Goal: Contribute content: Contribute content

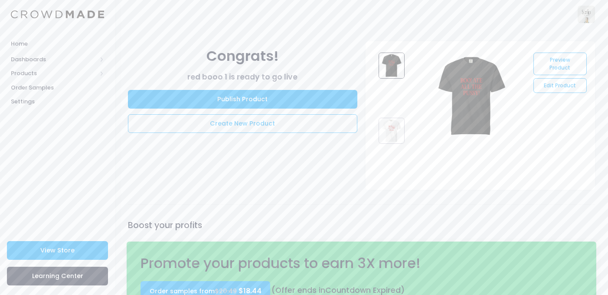
click at [391, 135] on img at bounding box center [392, 131] width 26 height 26
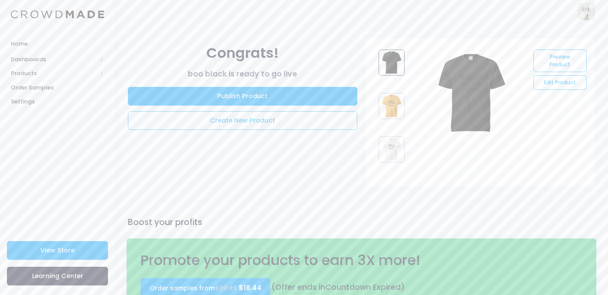
click at [401, 105] on img at bounding box center [392, 106] width 26 height 26
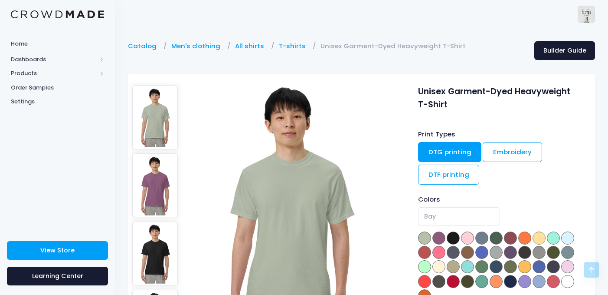
scroll to position [166, 0]
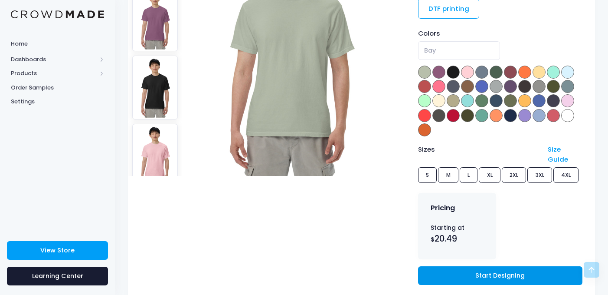
click at [466, 266] on link "Start Designing" at bounding box center [500, 275] width 164 height 19
click at [467, 266] on link "Start Designing" at bounding box center [500, 275] width 164 height 19
click at [468, 269] on link "Start Designing" at bounding box center [500, 275] width 164 height 19
click at [472, 266] on link "Start Designing" at bounding box center [500, 275] width 164 height 19
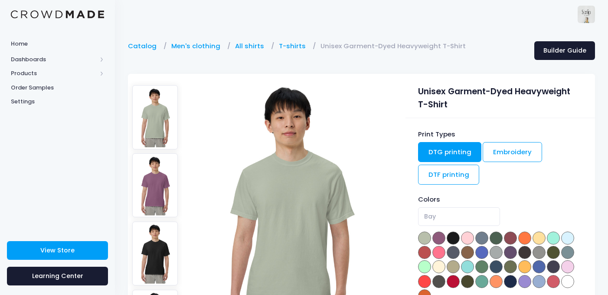
scroll to position [160, 0]
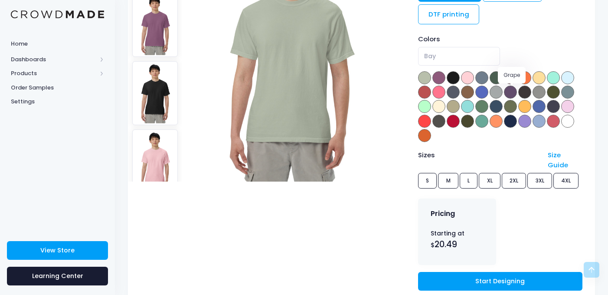
click at [512, 94] on span at bounding box center [510, 91] width 13 height 13
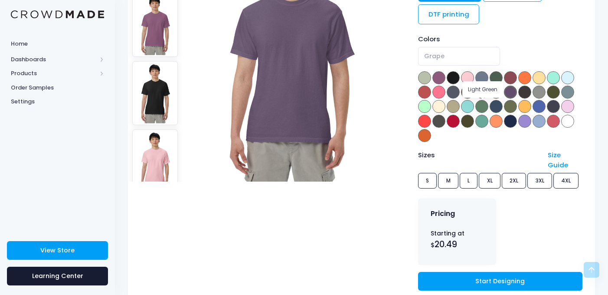
click at [481, 109] on span at bounding box center [482, 106] width 13 height 13
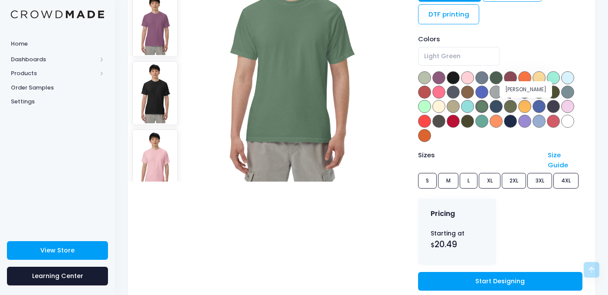
click at [513, 105] on span at bounding box center [510, 106] width 13 height 13
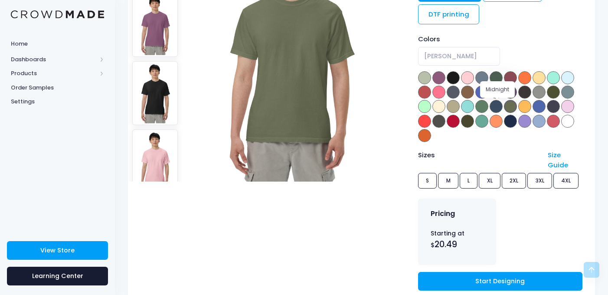
click at [497, 106] on span at bounding box center [496, 106] width 13 height 13
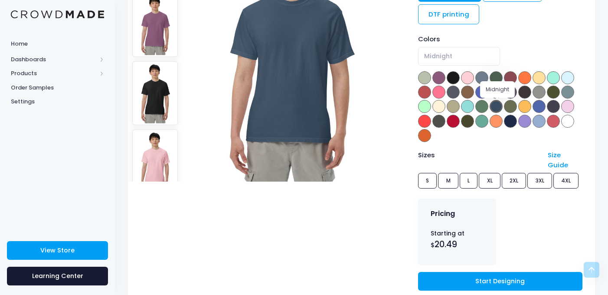
scroll to position [111, 0]
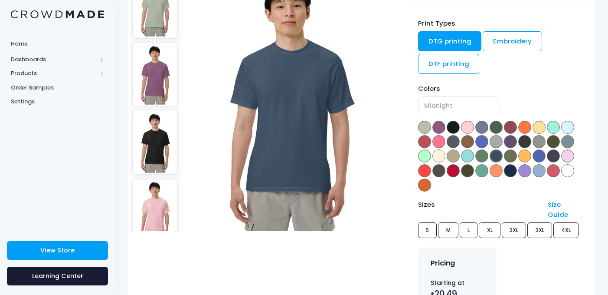
click at [431, 144] on div "Colors Bay Berry Black Blossom Blue Jean Blue Spruce Brick Burnt orange Butter …" at bounding box center [500, 138] width 164 height 109
click at [439, 129] on span at bounding box center [439, 127] width 13 height 13
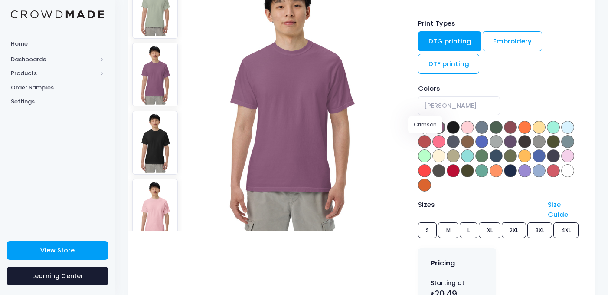
click at [422, 143] on span at bounding box center [424, 141] width 13 height 13
select select "Crimson"
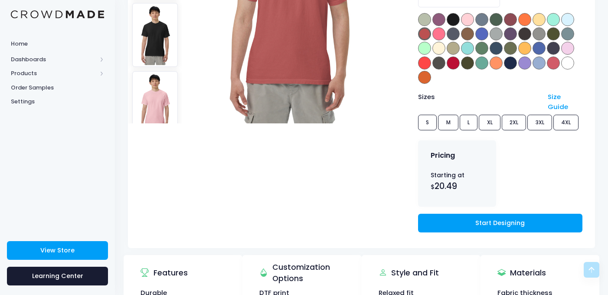
scroll to position [0, 0]
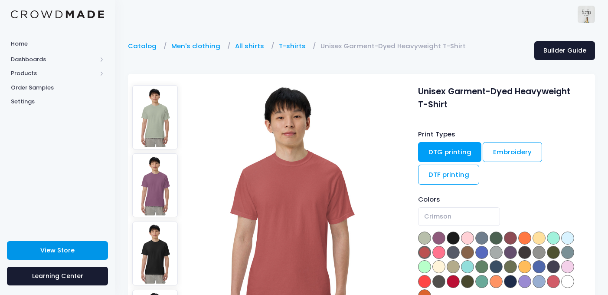
click at [69, 253] on span "View Store" at bounding box center [57, 250] width 34 height 9
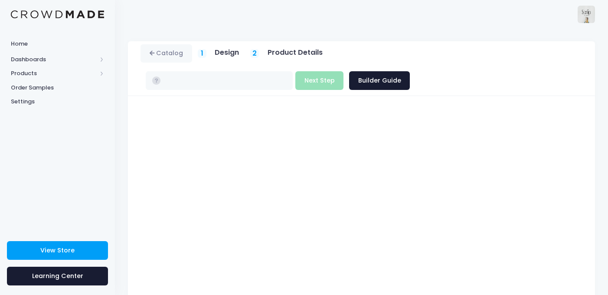
type input "$20.49 - $24.84"
click at [344, 71] on button "Next Step" at bounding box center [320, 80] width 48 height 19
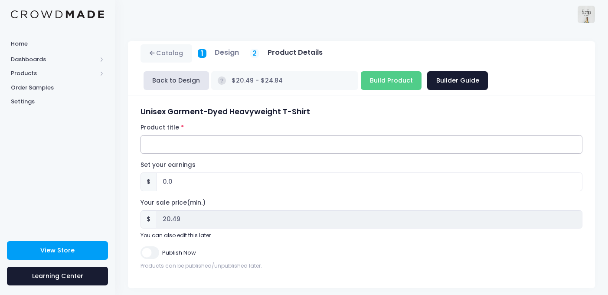
click at [344, 143] on input "Product title" at bounding box center [362, 144] width 442 height 19
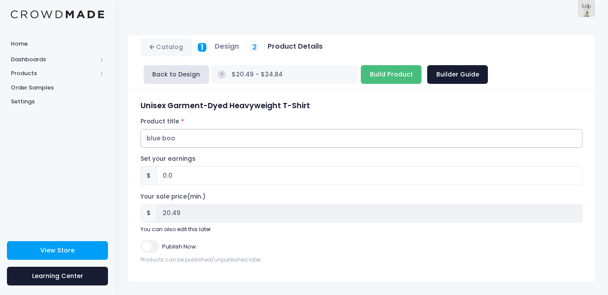
type input "blue boo"
click at [361, 76] on input "Build Product" at bounding box center [391, 74] width 61 height 19
type input "Building product..."
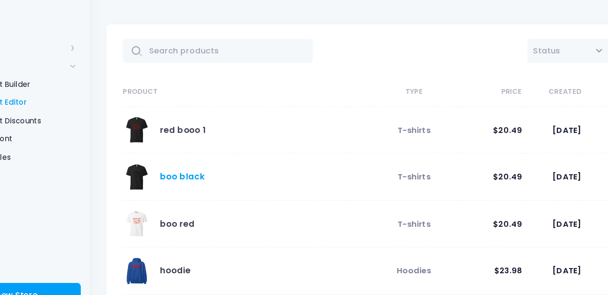
click at [195, 161] on link "boo black" at bounding box center [187, 158] width 35 height 9
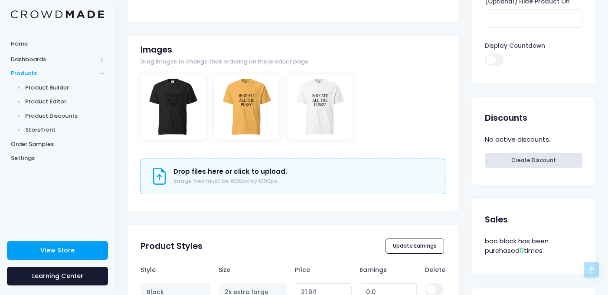
scroll to position [245, 0]
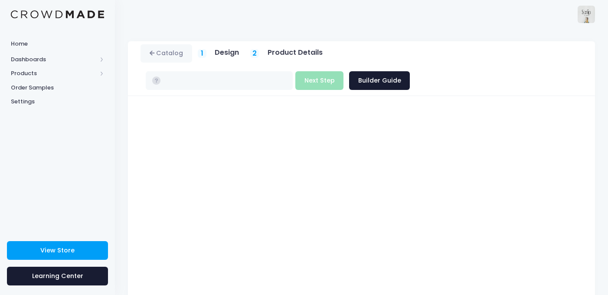
type input "$20.49 - $24.84"
click at [344, 71] on button "Next Step" at bounding box center [320, 80] width 48 height 19
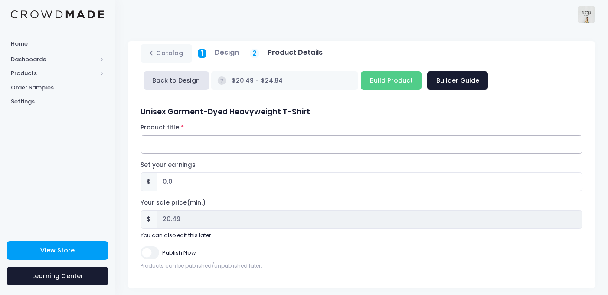
click at [320, 144] on input "Product title" at bounding box center [362, 144] width 442 height 19
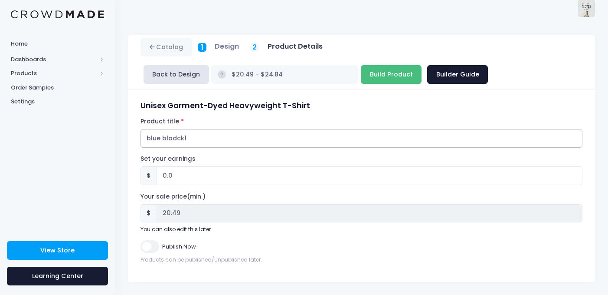
type input "blue bladck1"
click at [361, 72] on input "Build Product" at bounding box center [391, 74] width 61 height 19
type input "Building product..."
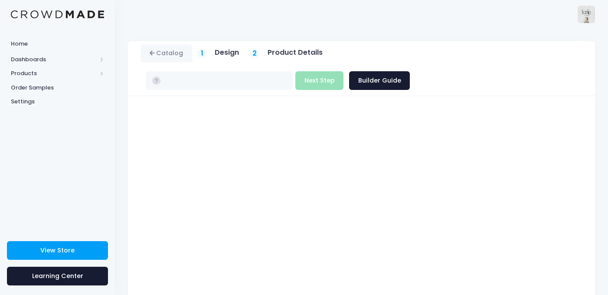
type input "$20.49 - $24.84"
click at [344, 71] on button "Next Step" at bounding box center [320, 80] width 48 height 19
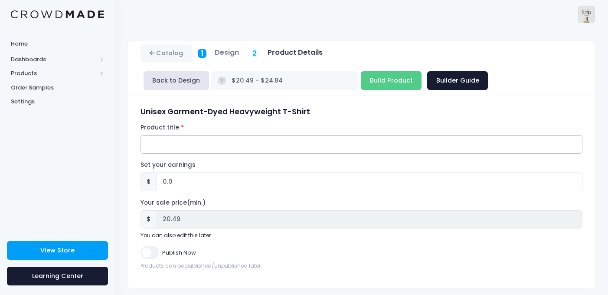
click at [369, 147] on input "Product title" at bounding box center [362, 144] width 442 height 19
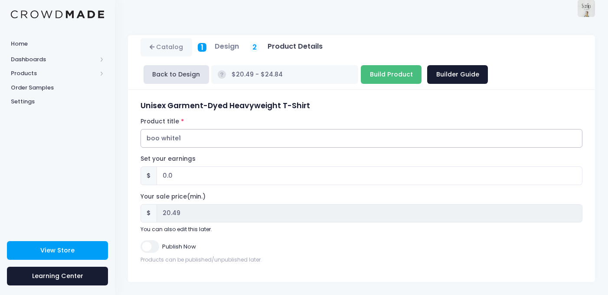
type input "boo white1"
click at [361, 73] on input "Build Product" at bounding box center [391, 74] width 61 height 19
type input "Building product..."
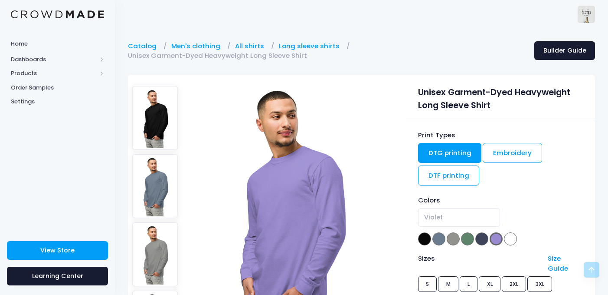
select select "Violet"
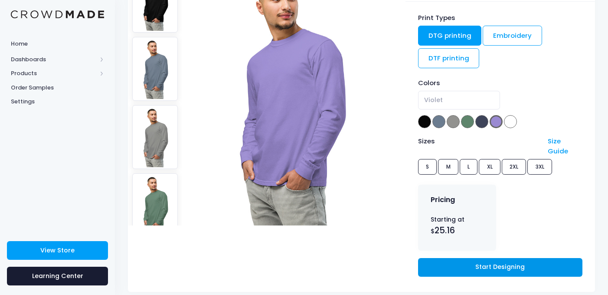
scroll to position [91, 0]
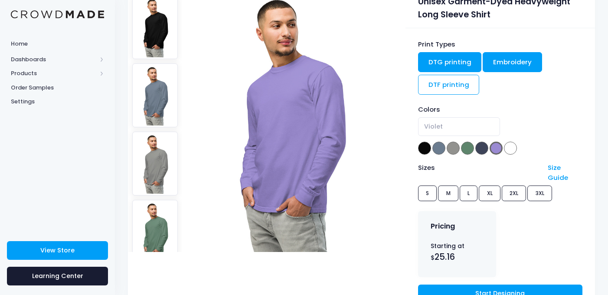
click at [490, 66] on link "Embroidery" at bounding box center [512, 62] width 59 height 20
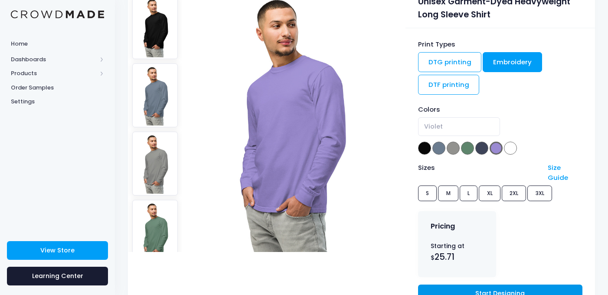
click at [477, 284] on link "Start Designing" at bounding box center [500, 293] width 164 height 19
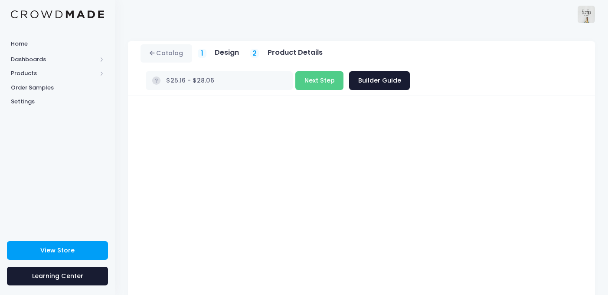
scroll to position [11, 0]
type input "$20.49 - $24.84"
click at [344, 71] on button "Next Step" at bounding box center [320, 80] width 48 height 19
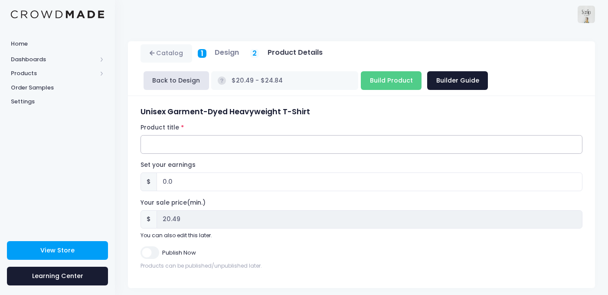
click at [365, 147] on input "Product title" at bounding box center [362, 144] width 442 height 19
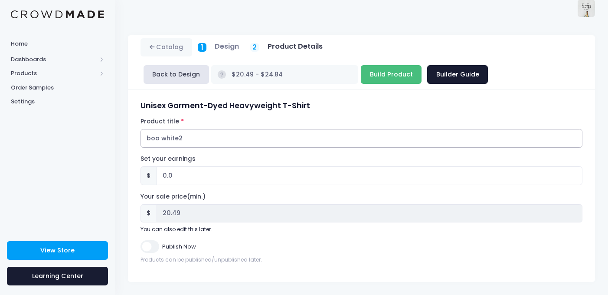
type input "boo white2"
click at [361, 75] on input "Build Product" at bounding box center [391, 74] width 61 height 19
type input "Building product..."
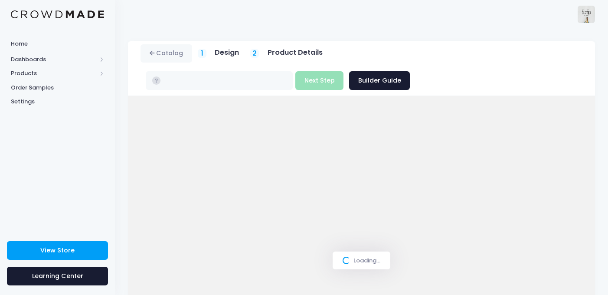
type input "$25.71 - $28.61"
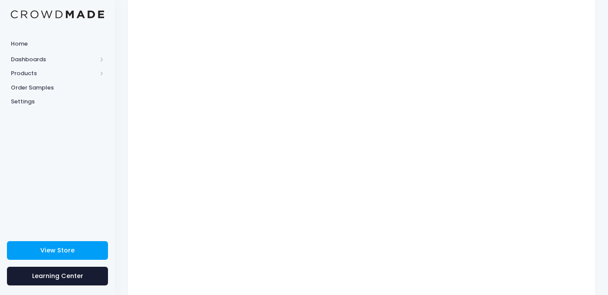
scroll to position [92, 0]
